Goal: Information Seeking & Learning: Learn about a topic

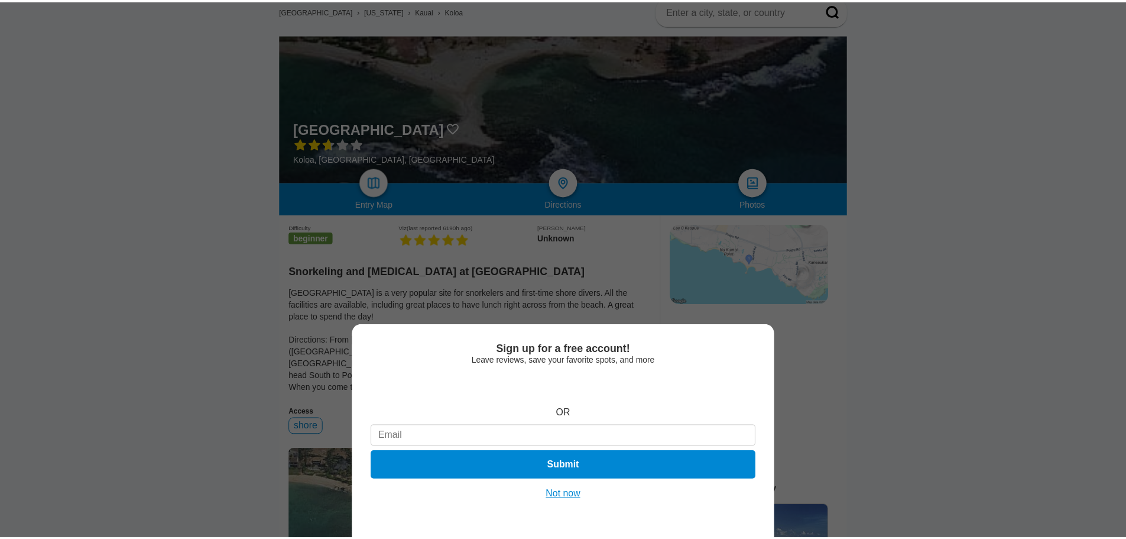
scroll to position [118, 0]
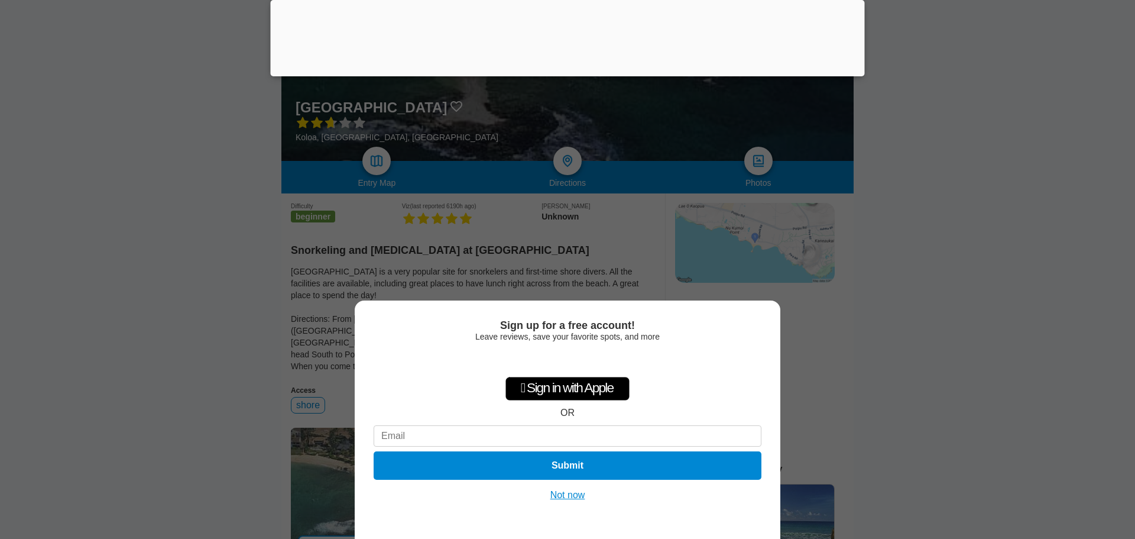
click at [562, 491] on button "Not now" at bounding box center [568, 495] width 42 height 12
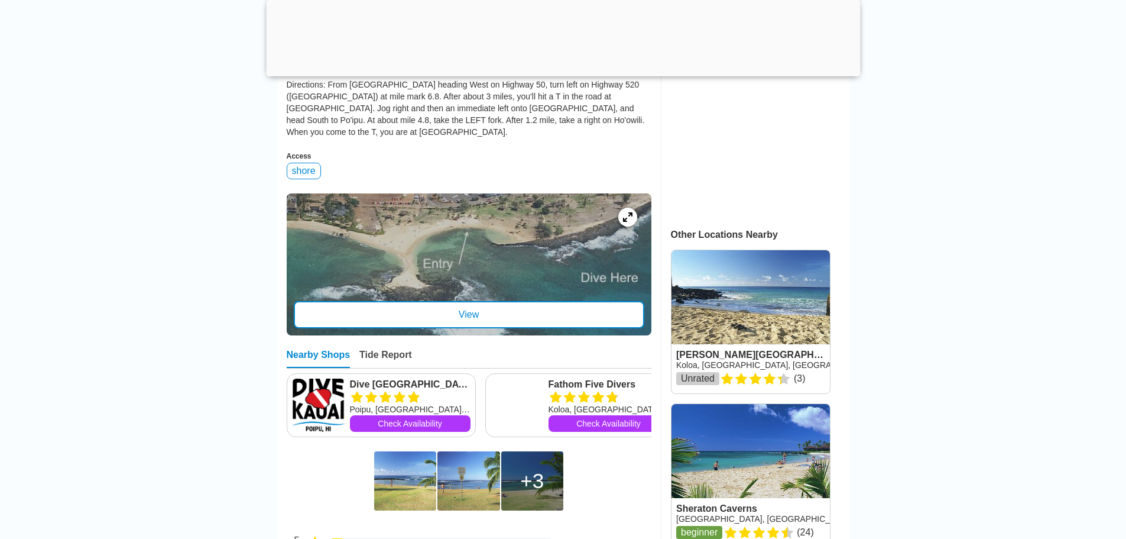
scroll to position [355, 0]
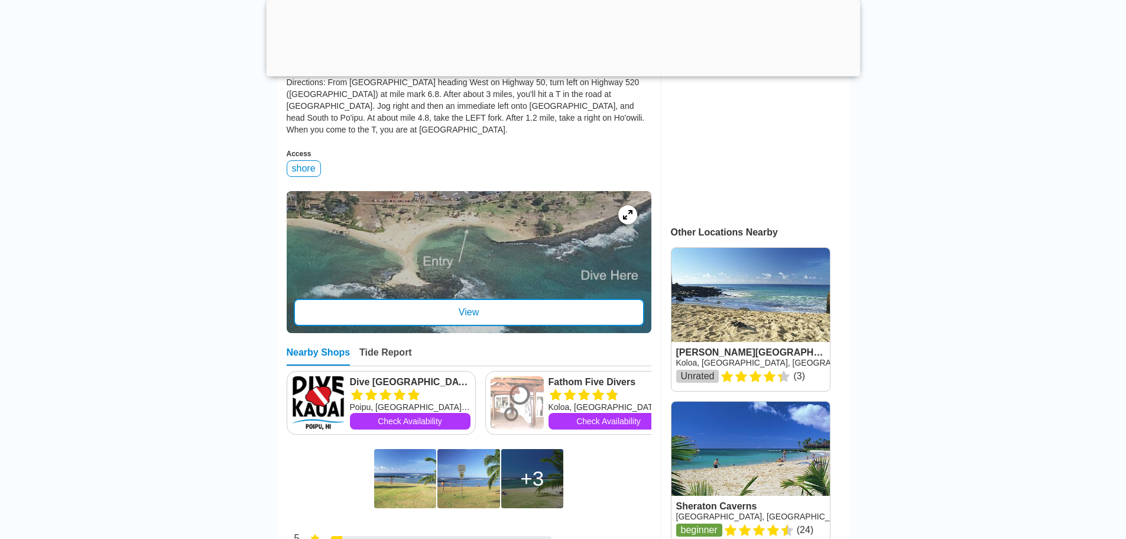
click at [511, 309] on div "View" at bounding box center [469, 312] width 351 height 27
click at [455, 305] on iframe "Advertisement" at bounding box center [563, 269] width 1126 height 539
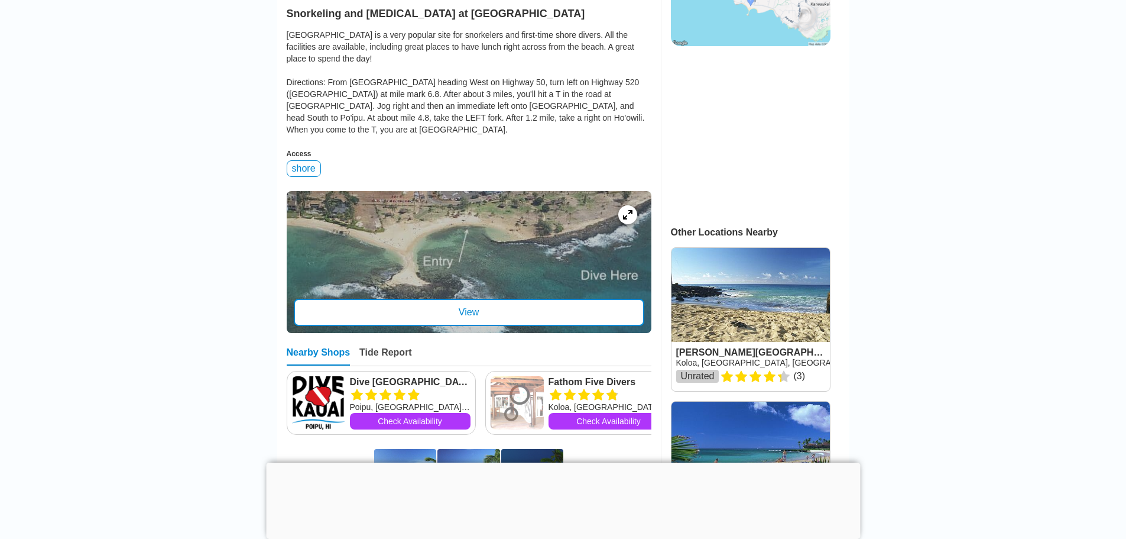
click at [467, 305] on div "View" at bounding box center [469, 312] width 351 height 27
